Goal: Complete application form

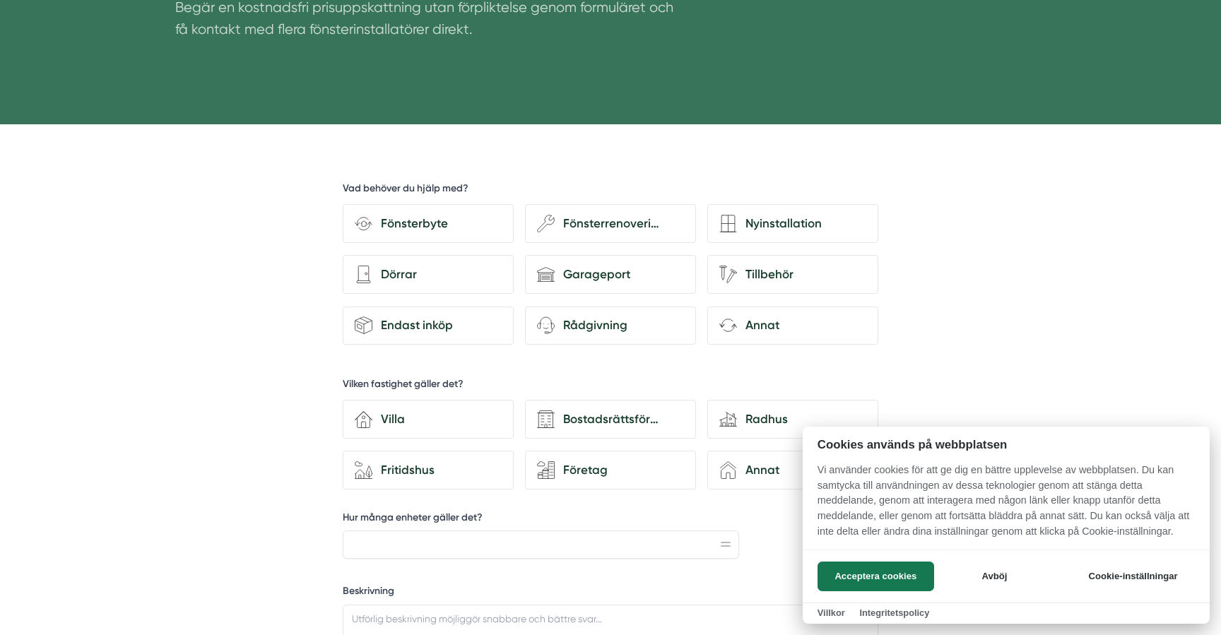
scroll to position [338, 0]
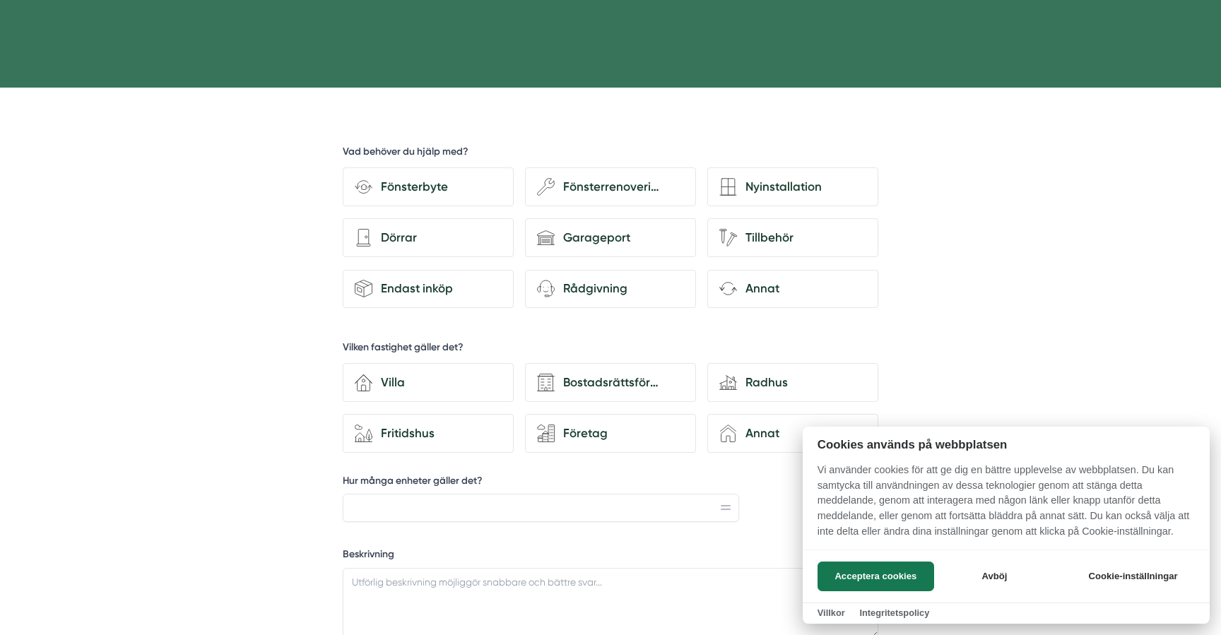
click at [610, 192] on div at bounding box center [610, 317] width 1221 height 635
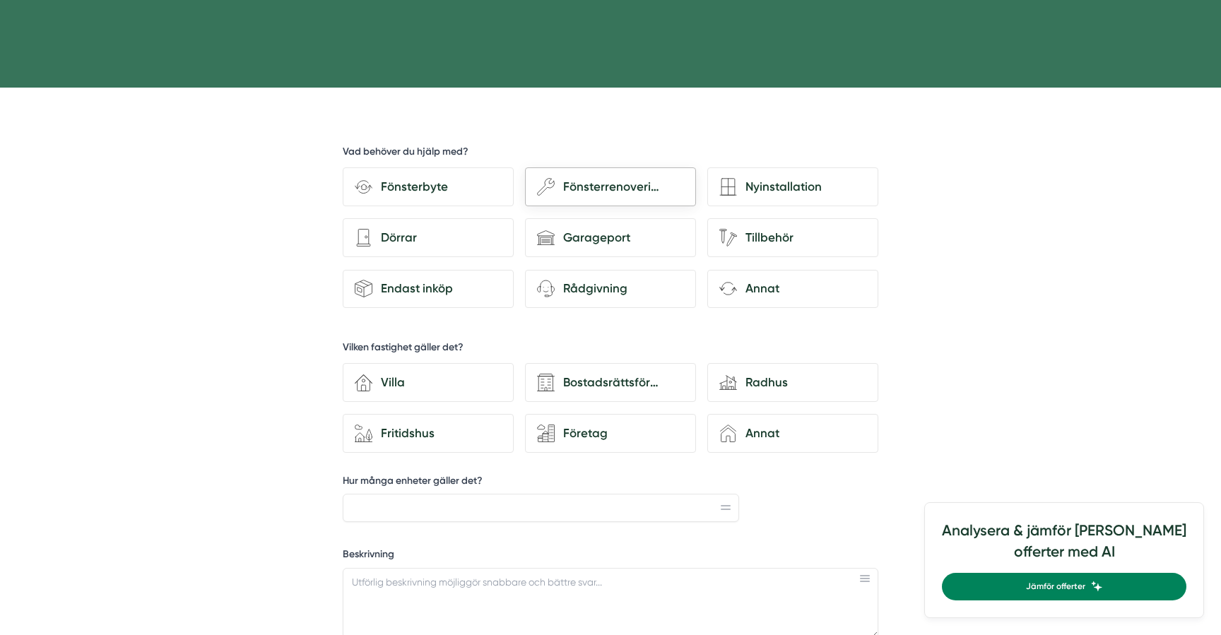
click at [611, 188] on div "Fönsterrenovering" at bounding box center [619, 186] width 129 height 19
click at [0, 0] on input "wench Fönsterrenovering" at bounding box center [0, 0] width 0 height 0
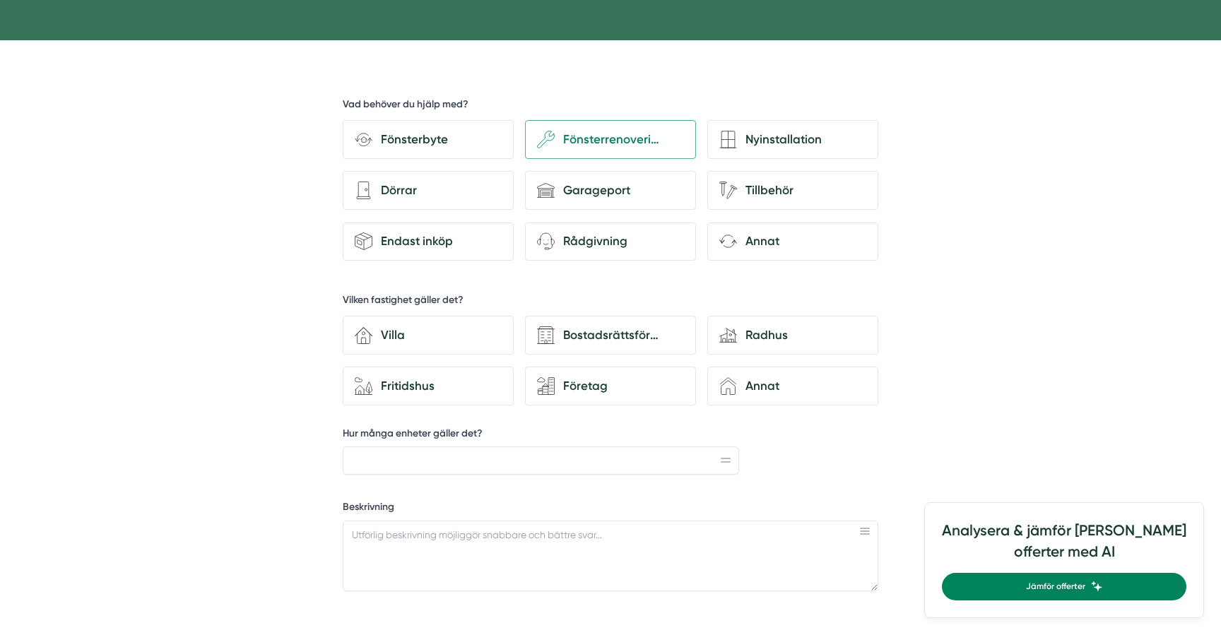
scroll to position [392, 0]
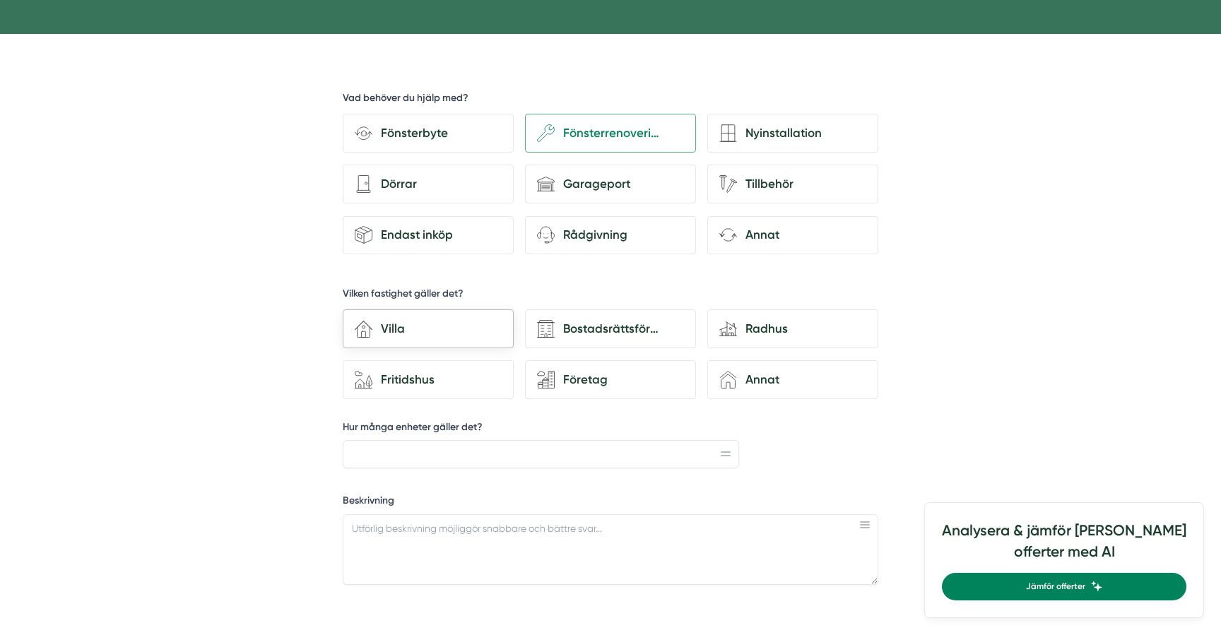
click at [464, 326] on div "Villa" at bounding box center [436, 328] width 129 height 19
click at [0, 0] on input "house-3 Villa" at bounding box center [0, 0] width 0 height 0
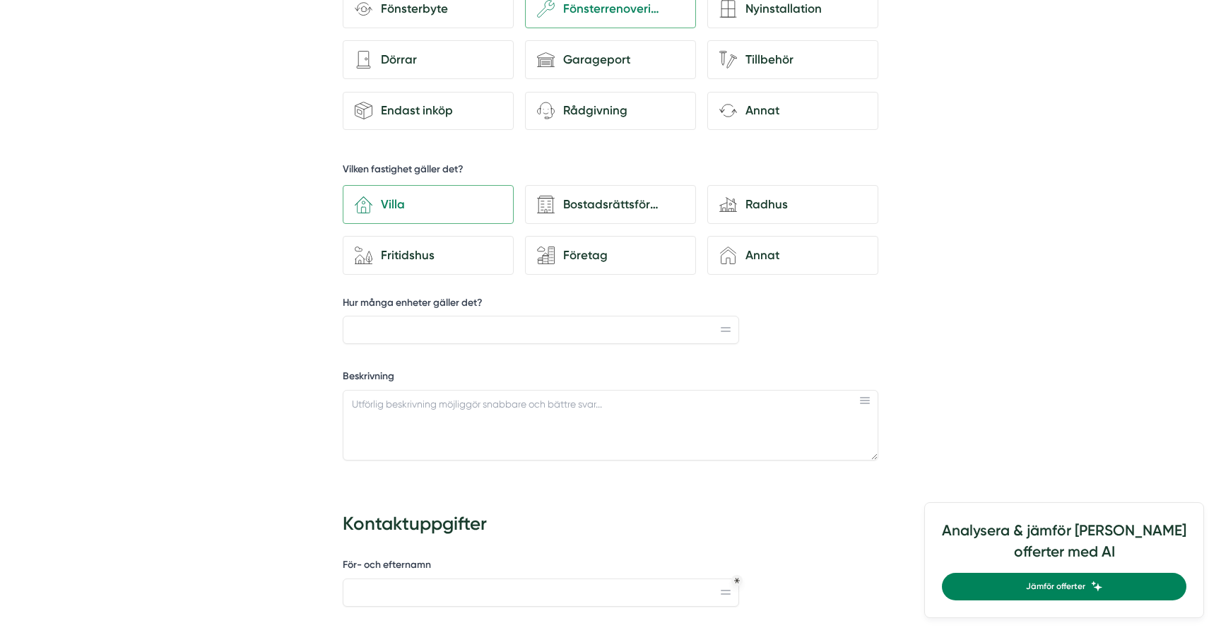
scroll to position [524, 0]
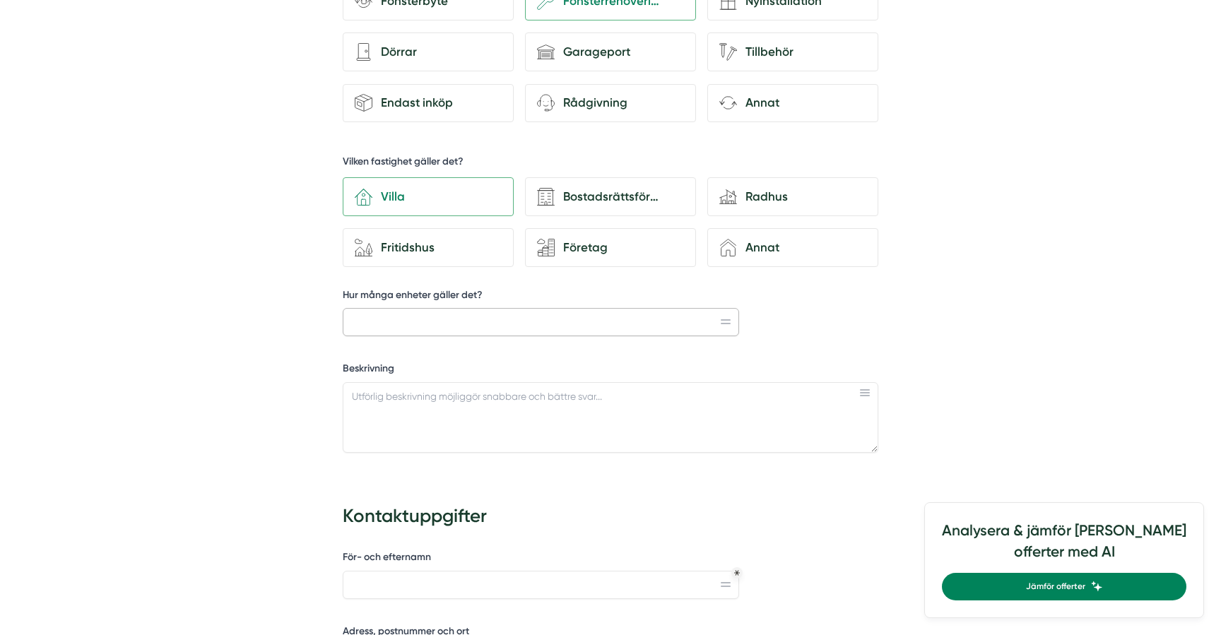
click at [556, 321] on input "Hur många enheter gäller det?" at bounding box center [541, 322] width 396 height 28
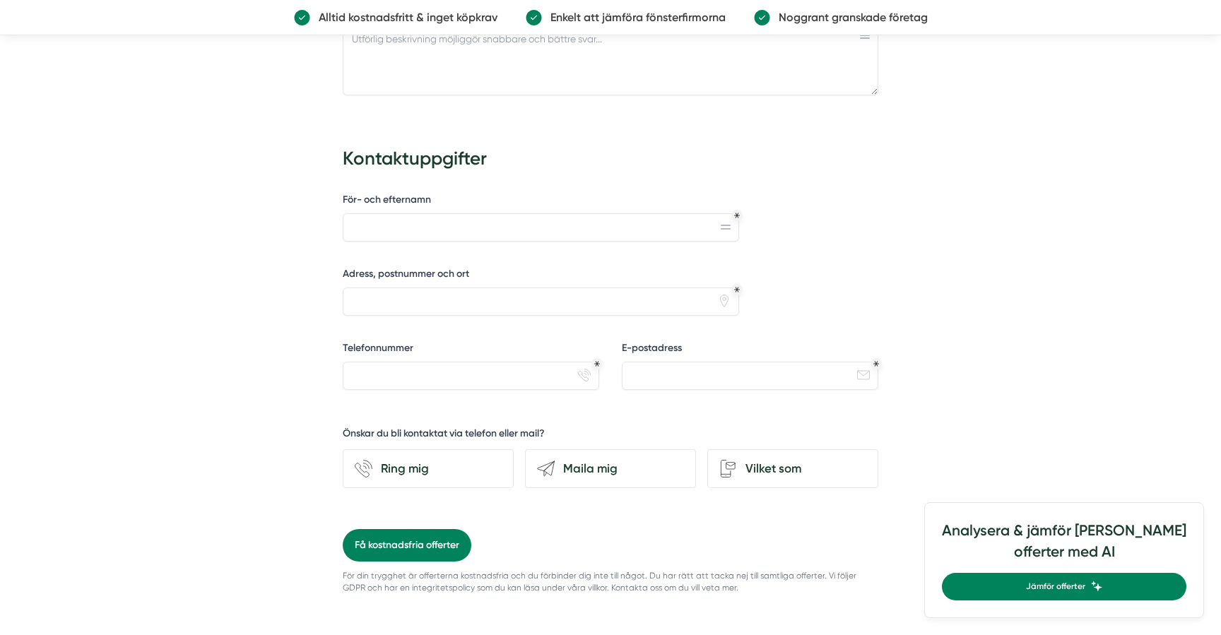
scroll to position [0, 0]
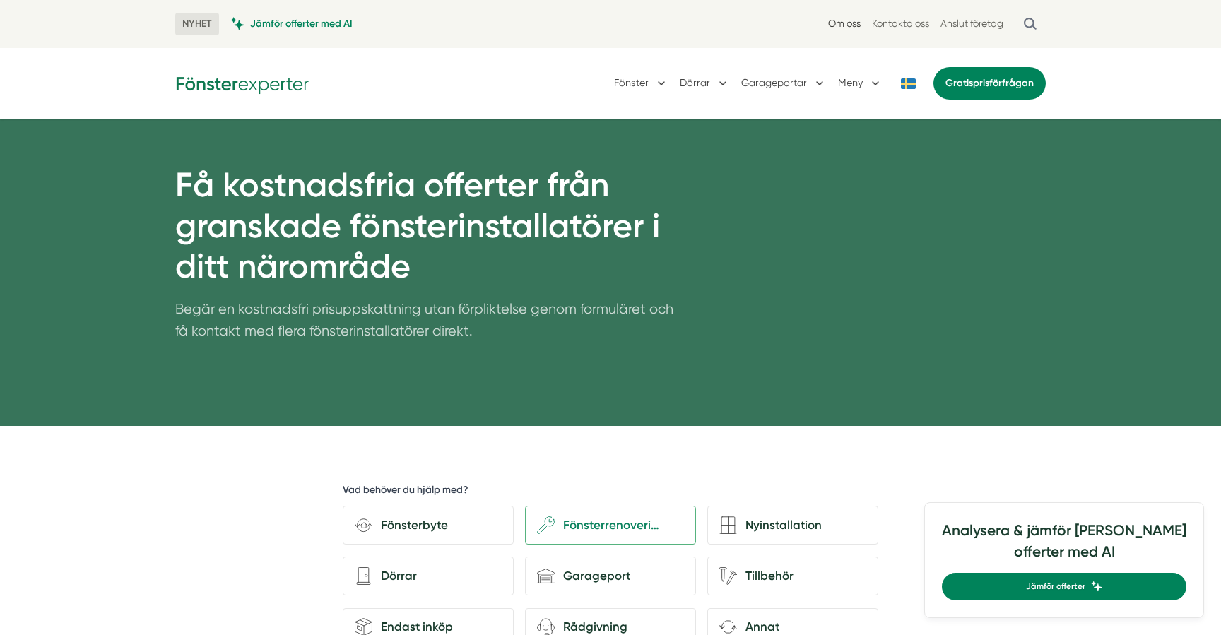
type input "1"
click at [843, 22] on link "Om oss" at bounding box center [844, 23] width 32 height 13
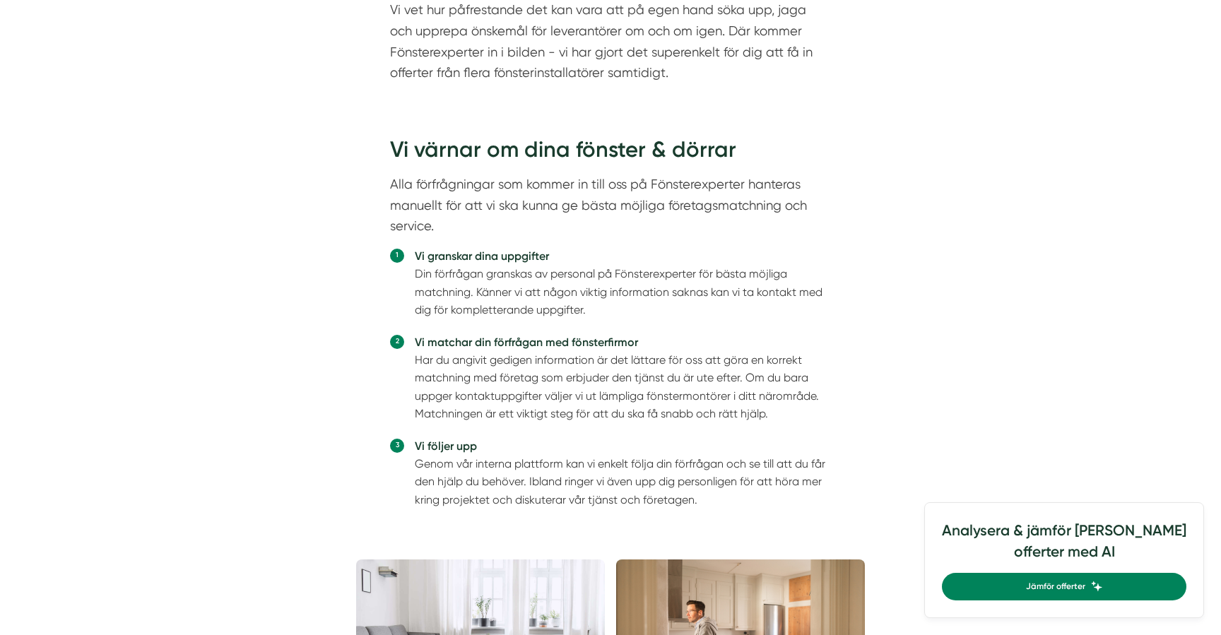
scroll to position [1050, 0]
